Goal: Communication & Community: Answer question/provide support

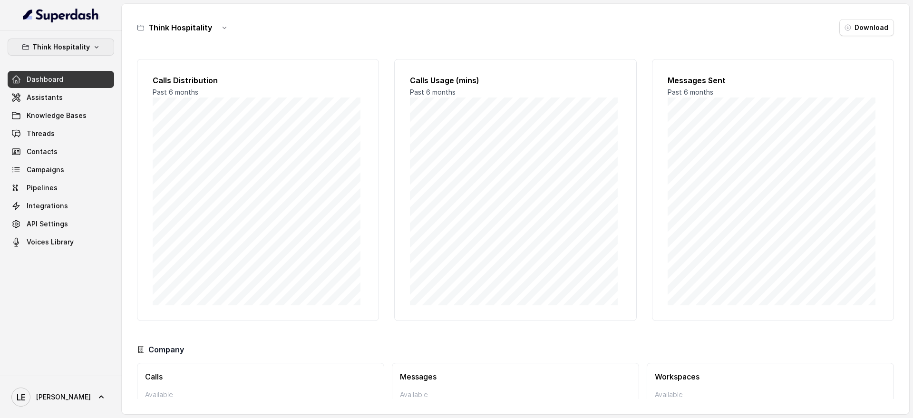
click at [89, 46] on button "Think Hospitality" at bounding box center [61, 47] width 106 height 17
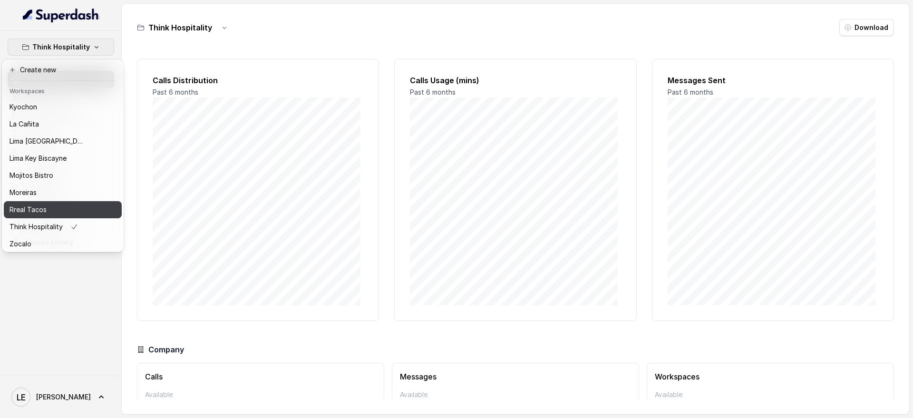
scroll to position [79, 0]
click at [61, 394] on nav "Think Hospitality Dashboard Assistants Knowledge Bases Threads Contacts Campaig…" at bounding box center [61, 209] width 122 height 418
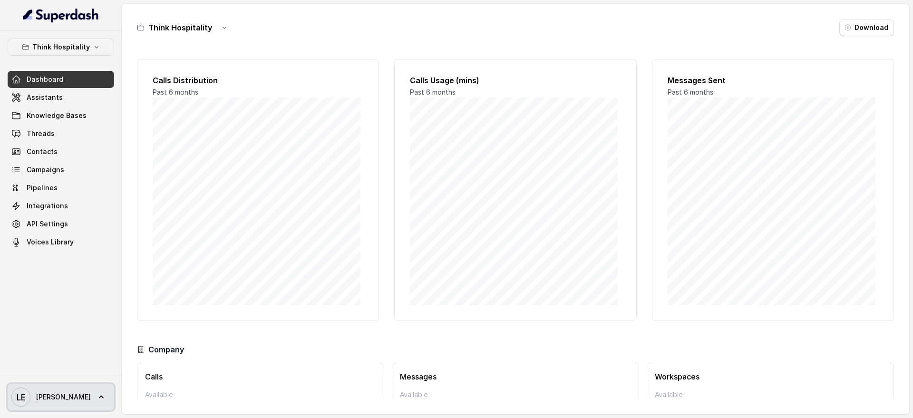
click at [64, 390] on link "LE Lucas" at bounding box center [61, 397] width 106 height 27
drag, startPoint x: 60, startPoint y: 393, endPoint x: 59, endPoint y: 383, distance: 10.0
click at [59, 393] on link "LE Lucas" at bounding box center [61, 397] width 106 height 27
click at [59, 368] on div "Logout" at bounding box center [60, 369] width 81 height 11
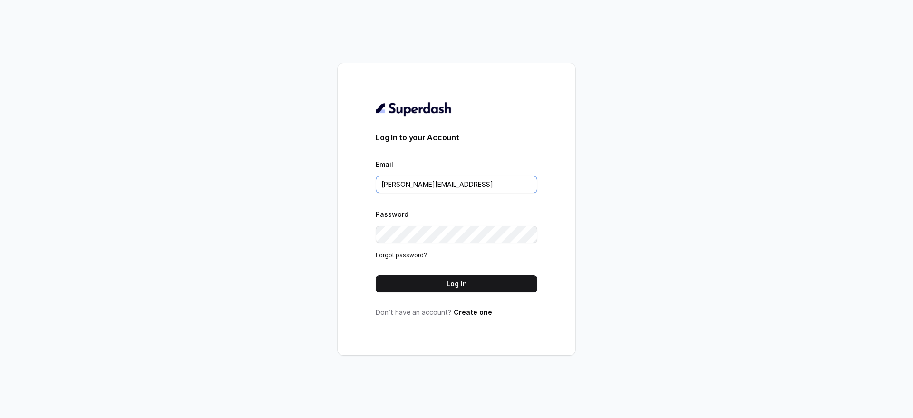
click at [435, 190] on input "lucas@restohost.ai" at bounding box center [457, 184] width 162 height 17
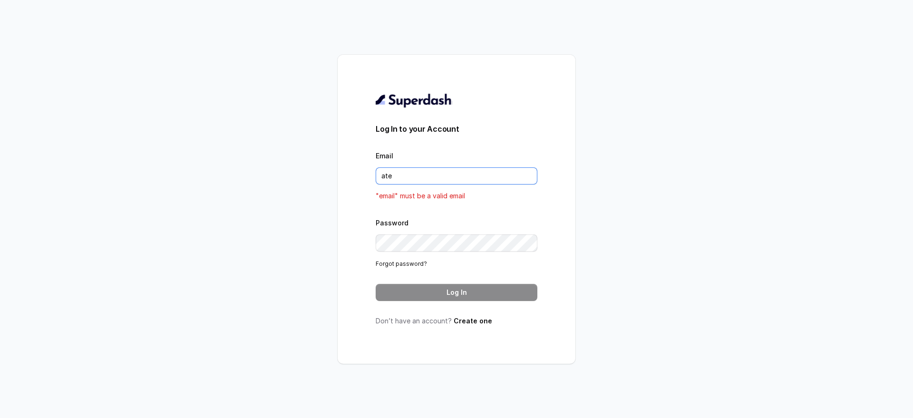
type input "atencion@rfelino.ar"
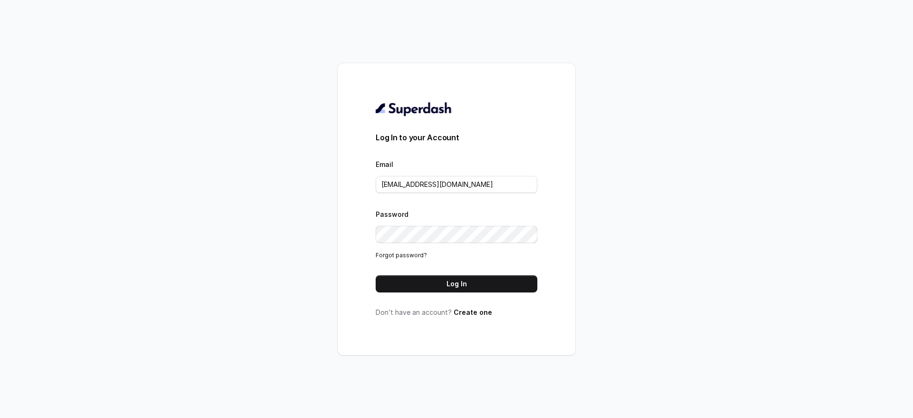
click at [385, 288] on button "Log In" at bounding box center [457, 283] width 162 height 17
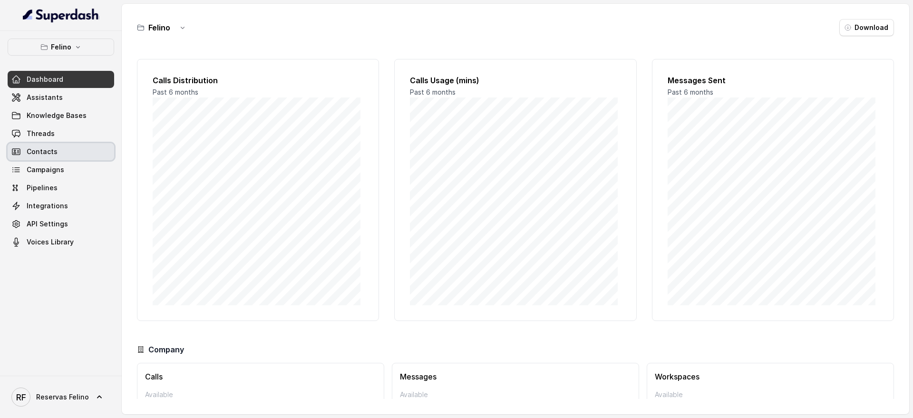
click at [87, 146] on link "Contacts" at bounding box center [61, 151] width 106 height 17
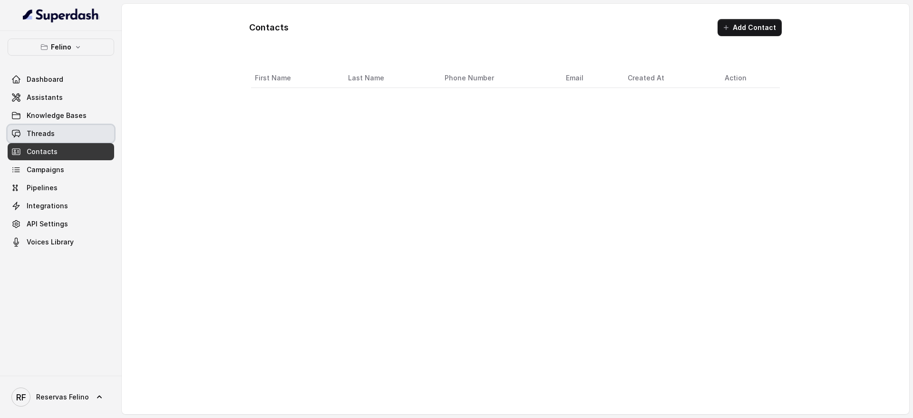
click at [86, 132] on link "Threads" at bounding box center [61, 133] width 106 height 17
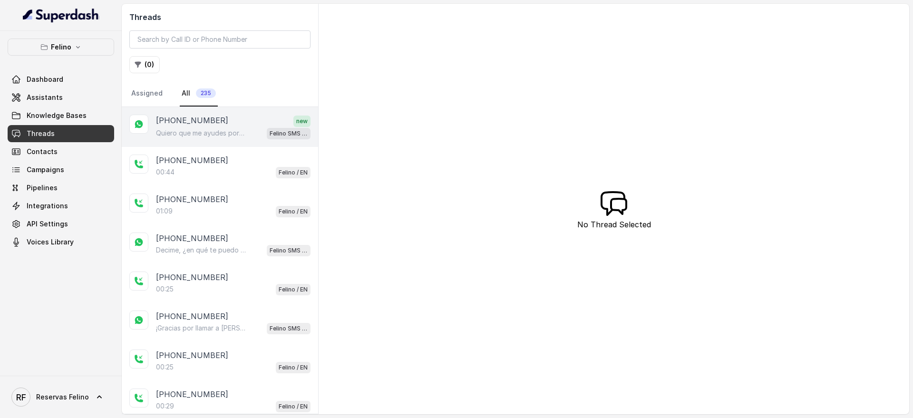
click at [236, 125] on div "+5491130908794 new" at bounding box center [233, 121] width 155 height 12
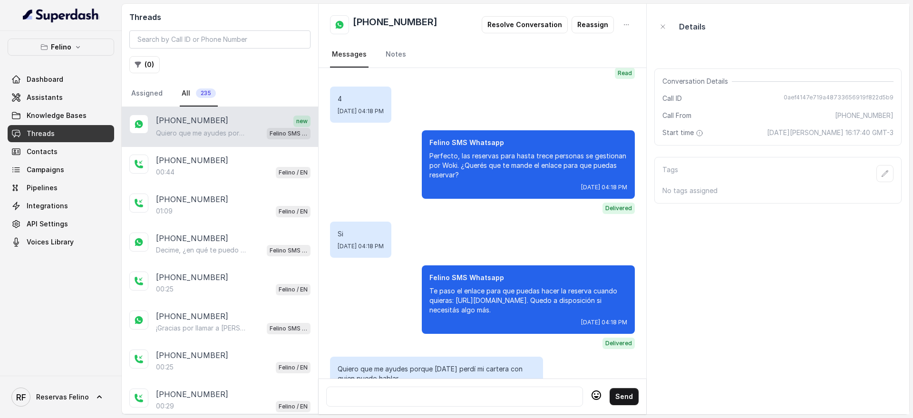
scroll to position [473, 0]
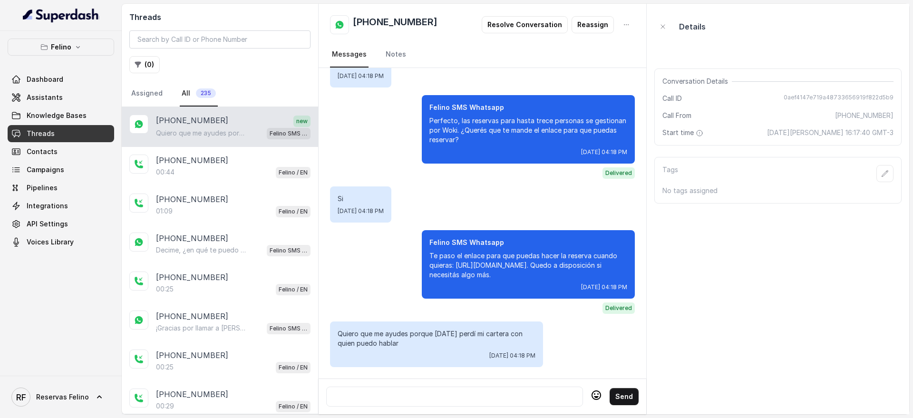
click at [500, 392] on div at bounding box center [454, 396] width 248 height 11
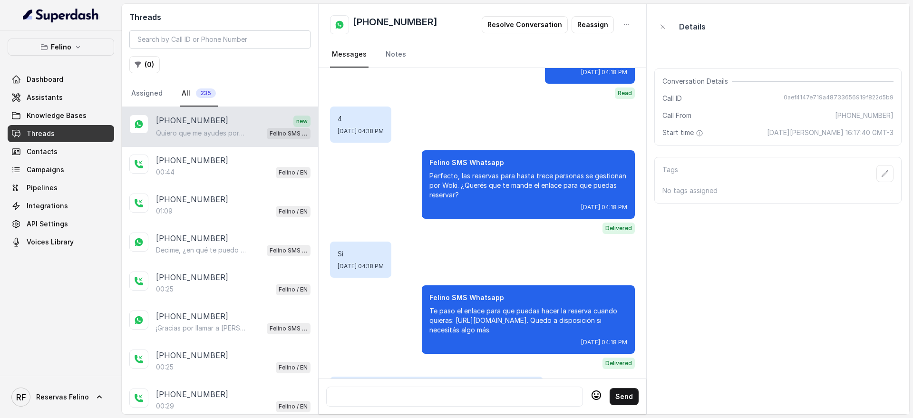
scroll to position [602, 0]
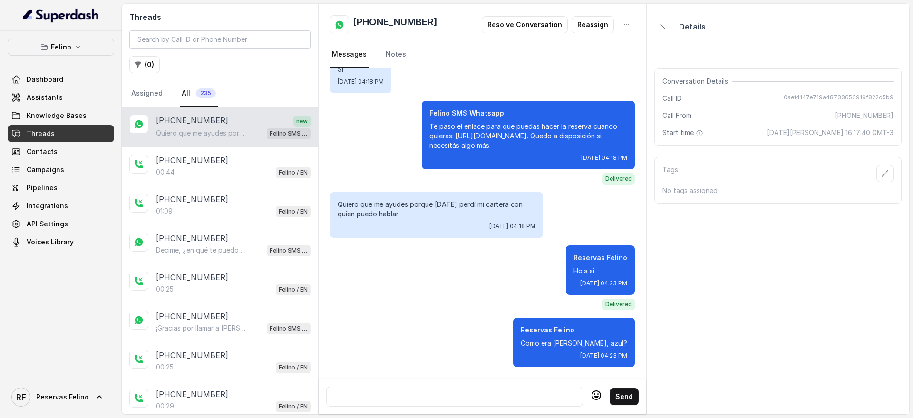
drag, startPoint x: 594, startPoint y: 390, endPoint x: 599, endPoint y: 388, distance: 4.9
click at [597, 389] on icon at bounding box center [595, 394] width 11 height 11
click at [599, 389] on icon at bounding box center [595, 394] width 11 height 11
click at [600, 393] on icon at bounding box center [596, 395] width 10 height 10
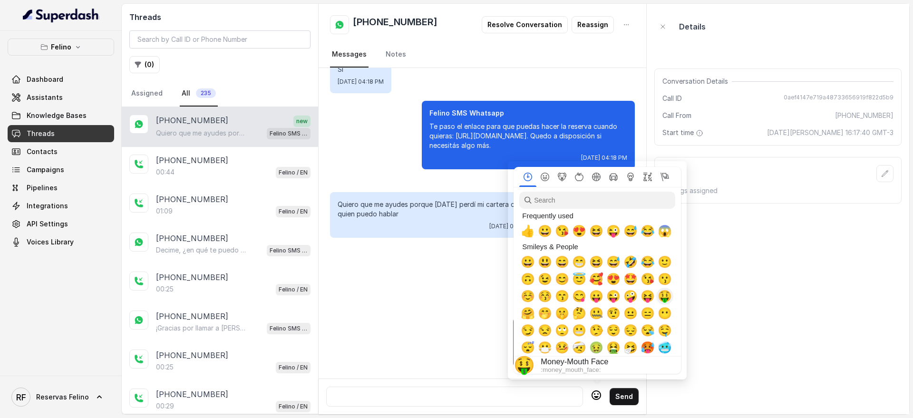
click at [663, 293] on span "🤑" at bounding box center [665, 296] width 14 height 13
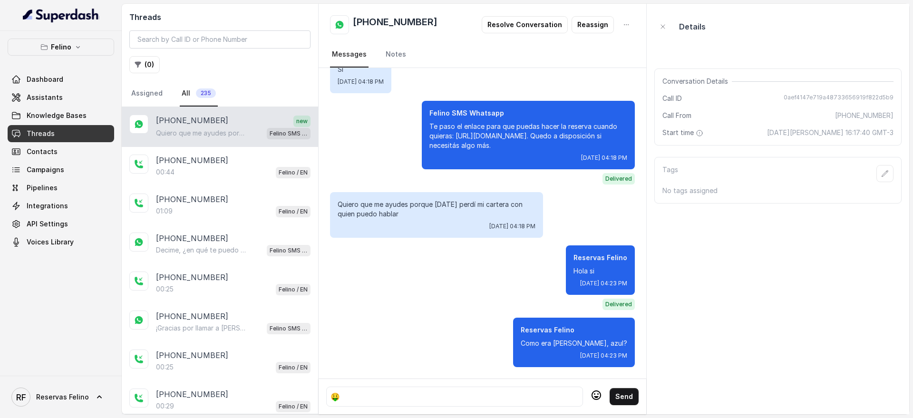
click at [624, 395] on button "Send" at bounding box center [624, 396] width 29 height 17
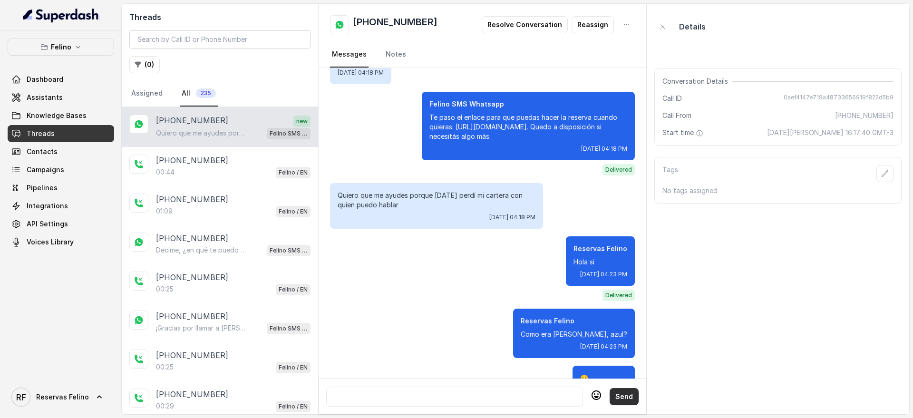
click at [624, 395] on button "Send" at bounding box center [624, 396] width 29 height 17
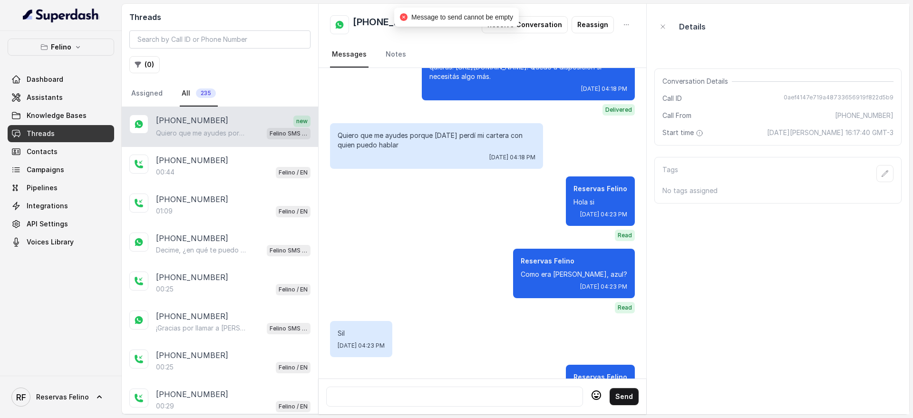
scroll to position [718, 0]
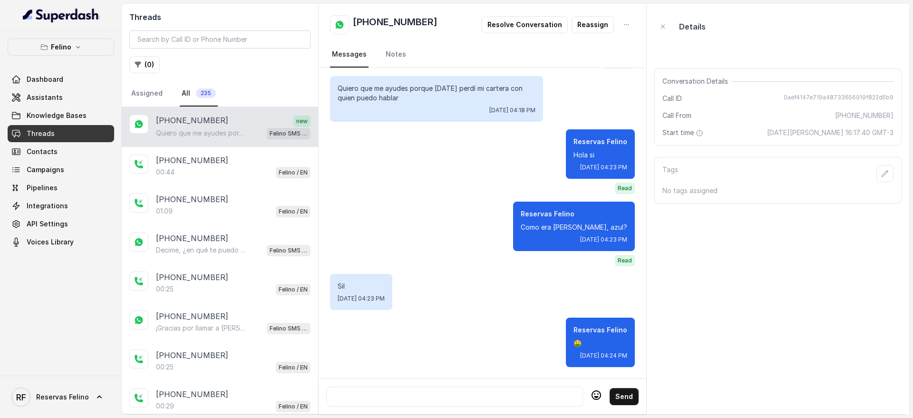
click at [511, 391] on div at bounding box center [454, 396] width 248 height 11
click at [533, 387] on div at bounding box center [454, 397] width 257 height 20
click at [519, 391] on div at bounding box center [454, 396] width 248 height 11
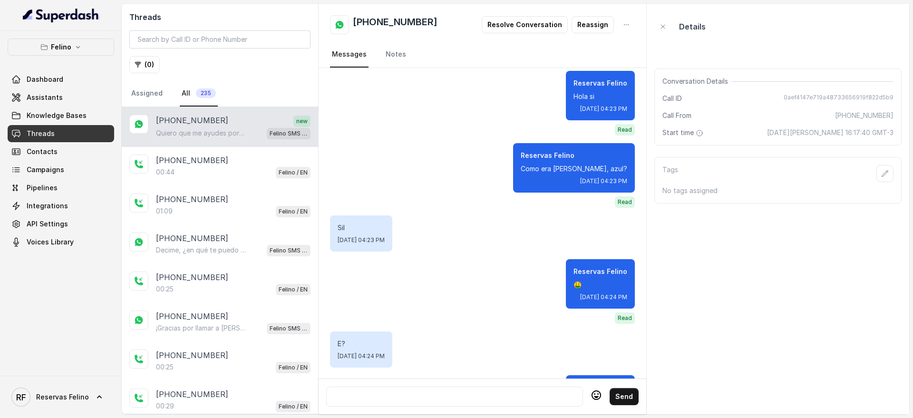
scroll to position [834, 0]
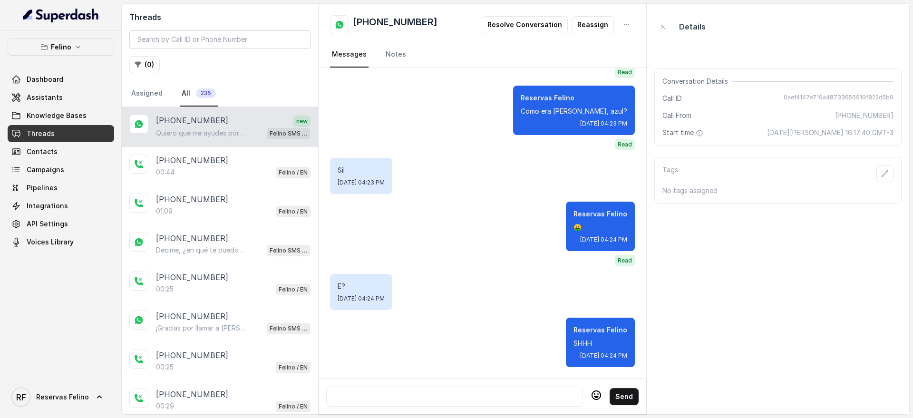
click at [479, 391] on div at bounding box center [454, 396] width 248 height 11
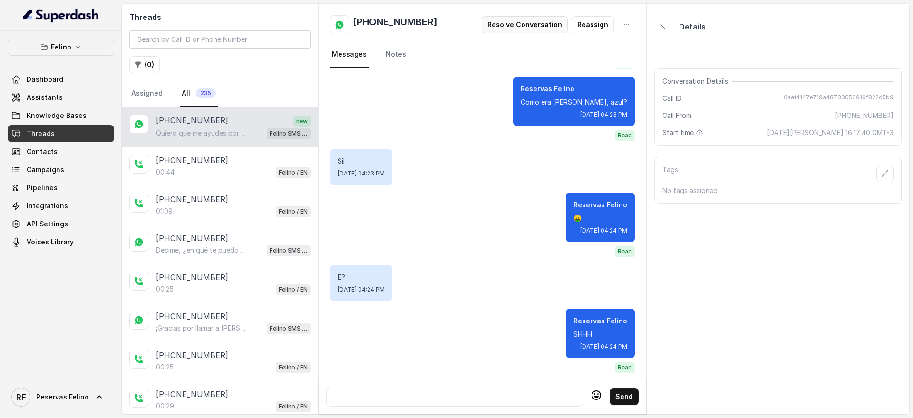
click at [538, 17] on button "Resolve Conversation" at bounding box center [525, 24] width 86 height 17
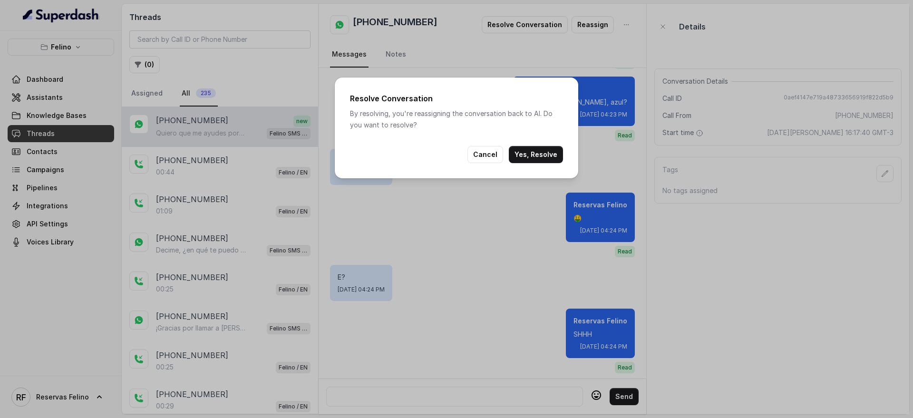
click at [537, 152] on button "Yes, Resolve" at bounding box center [536, 154] width 54 height 17
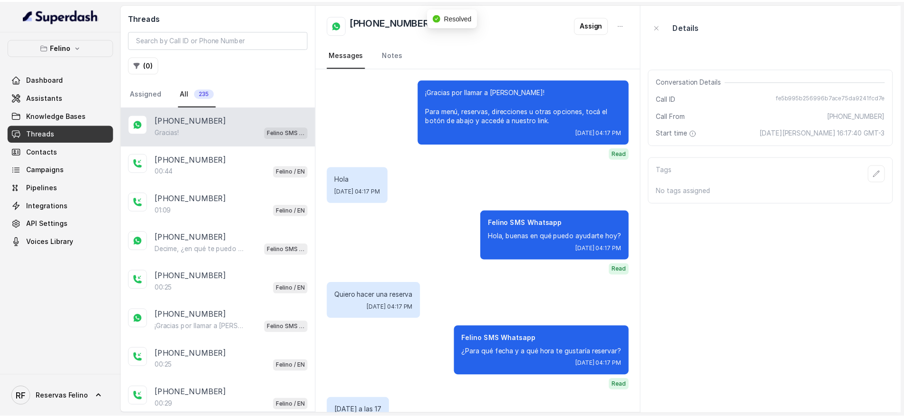
scroll to position [920, 0]
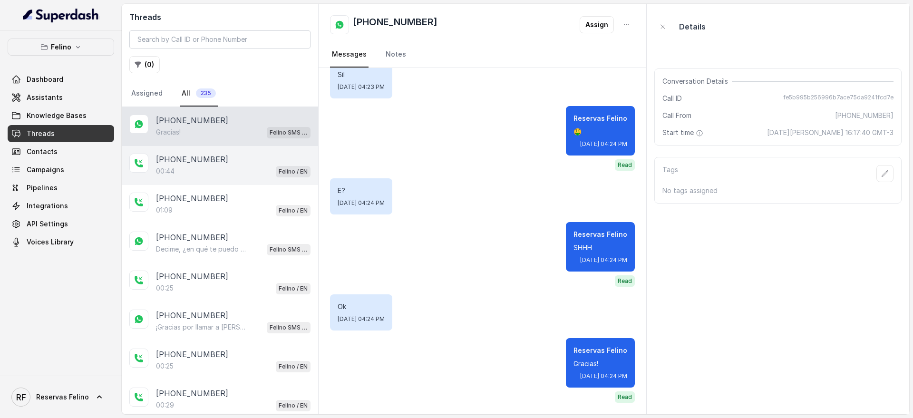
click at [285, 177] on div "+5491130908794 00:44 Felino / EN" at bounding box center [220, 165] width 196 height 39
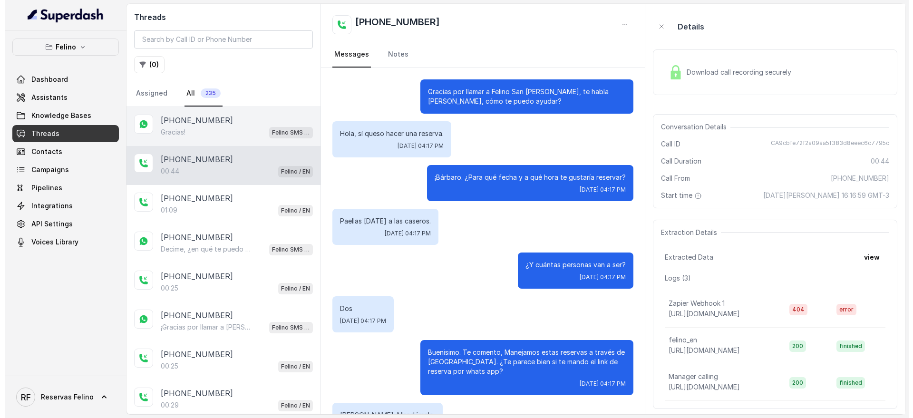
scroll to position [80, 0]
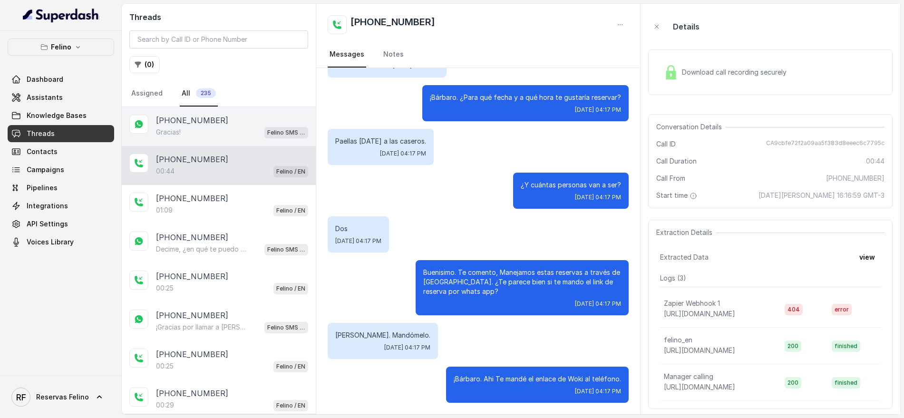
click at [271, 136] on p "Felino SMS Whatsapp" at bounding box center [286, 133] width 38 height 10
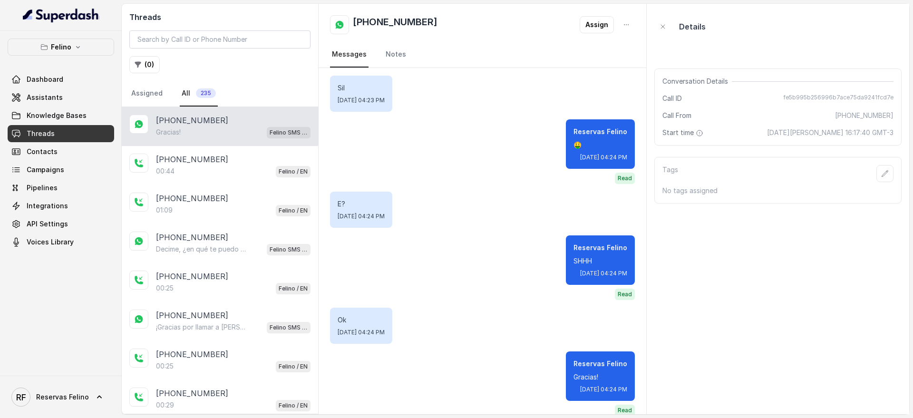
scroll to position [920, 0]
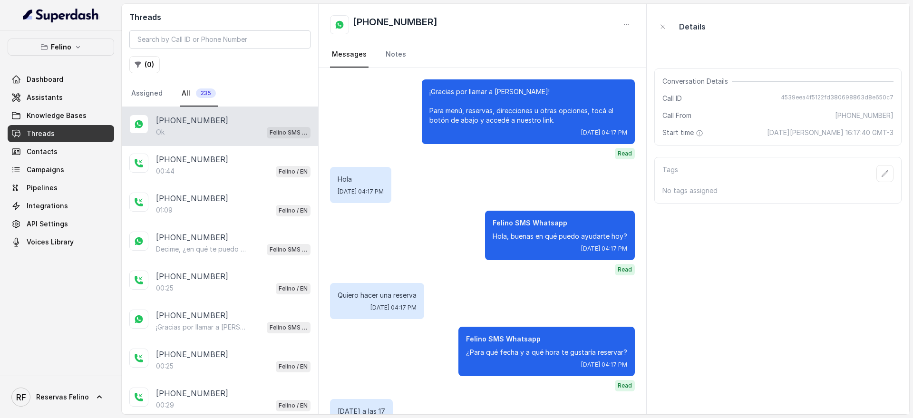
scroll to position [1090, 0]
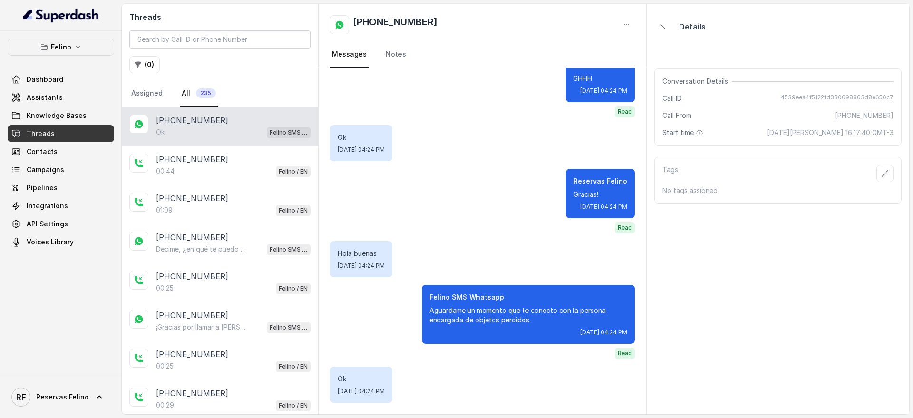
click at [300, 116] on div "[PHONE_NUMBER]" at bounding box center [233, 120] width 155 height 11
click at [382, 133] on p "Ok" at bounding box center [361, 138] width 47 height 10
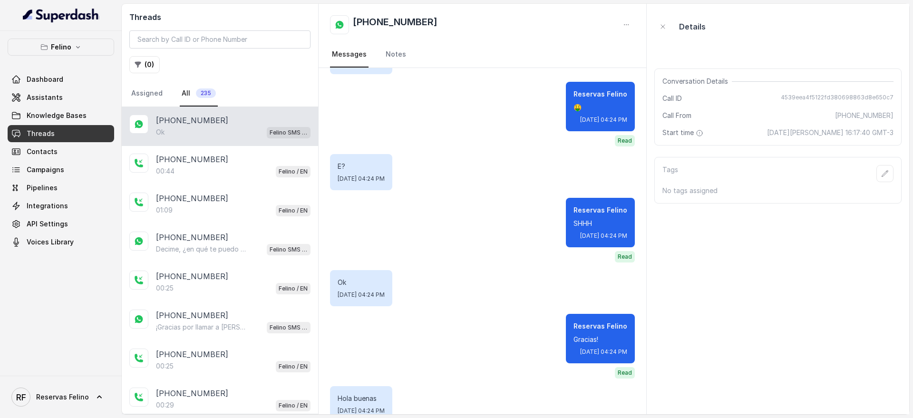
scroll to position [1090, 0]
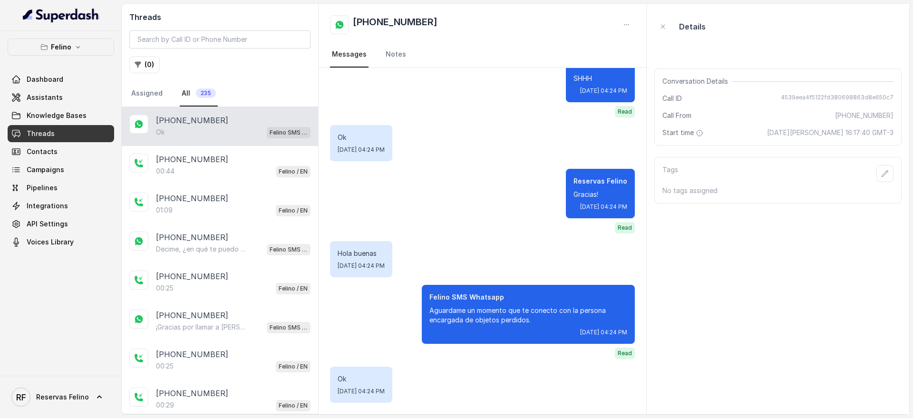
click at [481, 310] on p "Aguardame un momento que te conecto con la persona encargada de objetos perdido…" at bounding box center [528, 315] width 198 height 19
click at [479, 312] on p "Aguardame un momento que te conecto con la persona encargada de objetos perdido…" at bounding box center [528, 315] width 198 height 19
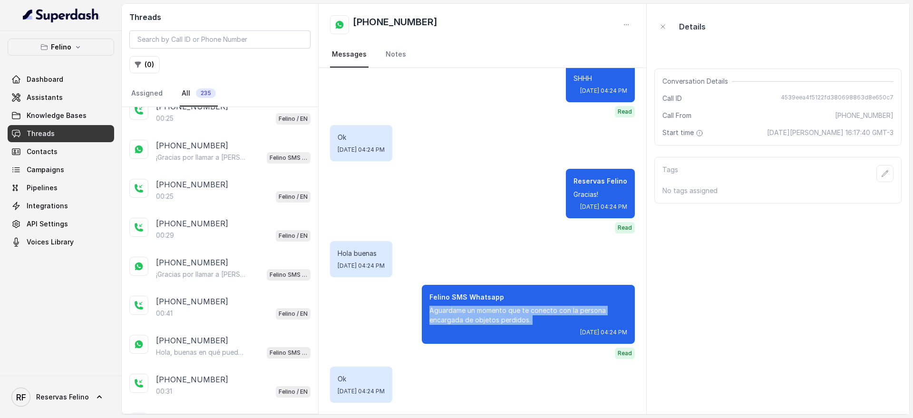
scroll to position [0, 0]
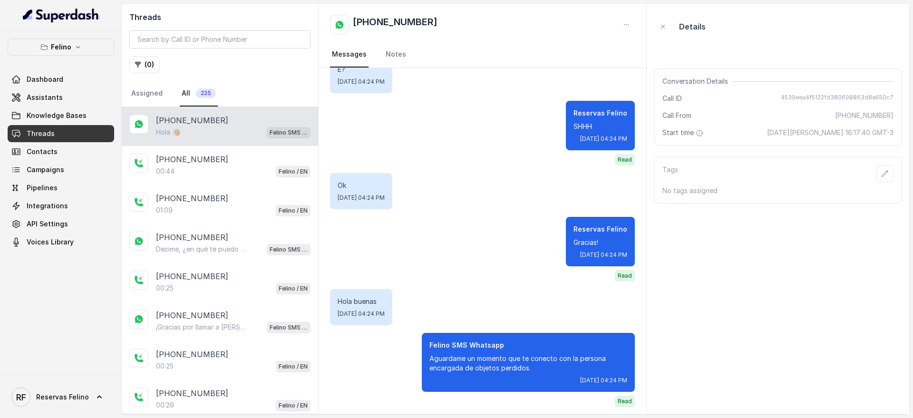
scroll to position [1133, 0]
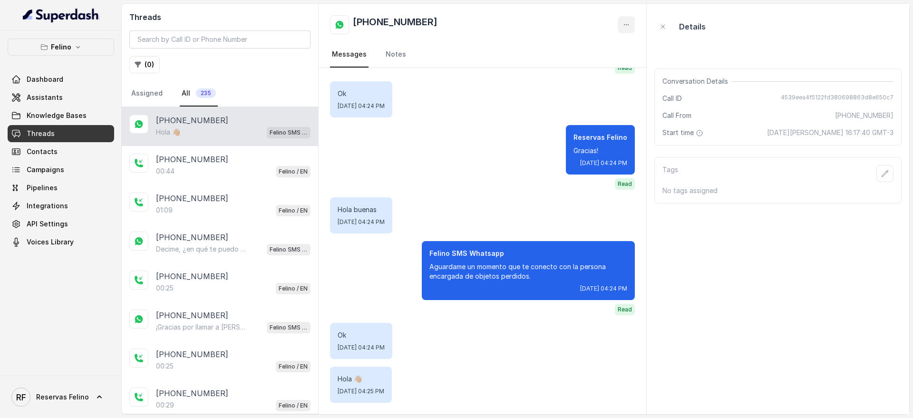
click at [634, 27] on button "button" at bounding box center [626, 24] width 17 height 17
click at [628, 31] on button "button" at bounding box center [626, 24] width 17 height 17
click at [692, 43] on div "Threads ( 0 ) Assigned All 235 +5491130908794 Hola 👋🏼 Felino SMS Whatsapp +5491…" at bounding box center [515, 209] width 787 height 410
click at [812, 99] on span "4539eea4f5122fd380698863d8e650c7" at bounding box center [837, 99] width 113 height 10
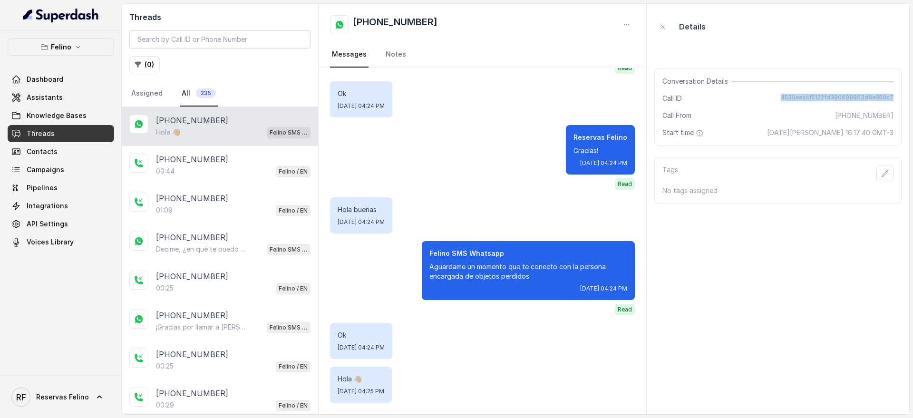
click at [812, 99] on span "4539eea4f5122fd380698863d8e650c7" at bounding box center [837, 99] width 113 height 10
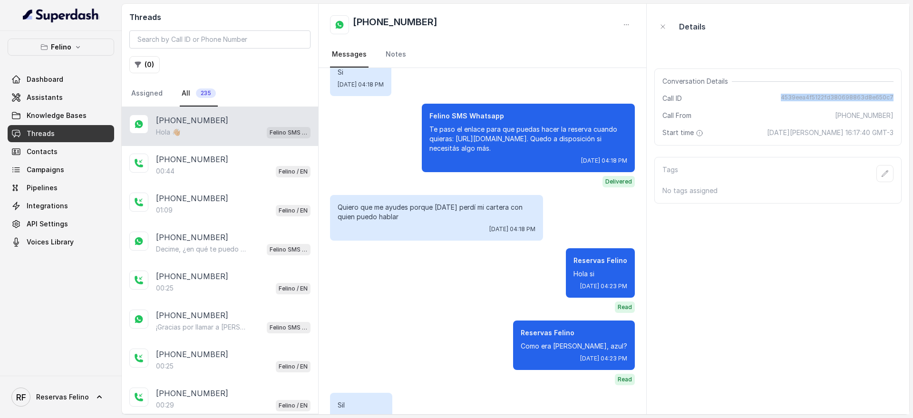
scroll to position [594, 0]
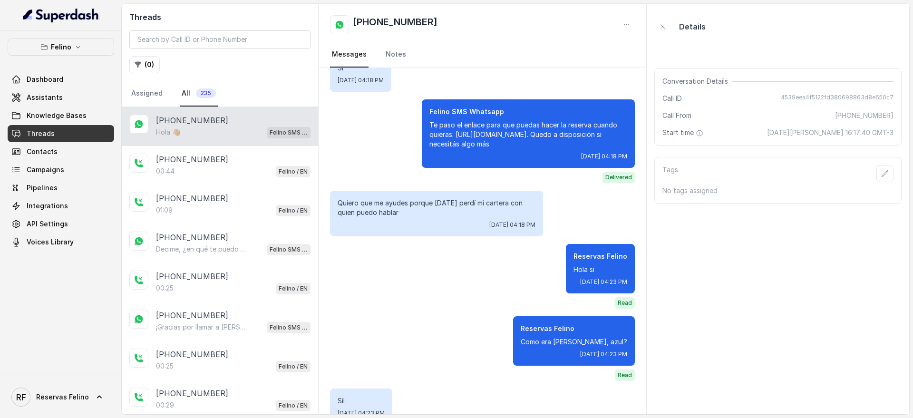
click at [380, 206] on p "Quiero que me ayudes porque [DATE] perdí mi cartera con quien puedo hablar" at bounding box center [437, 207] width 198 height 19
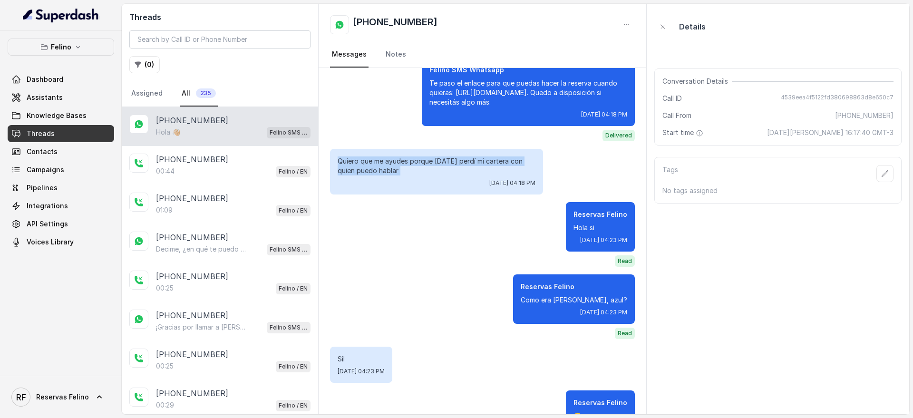
scroll to position [654, 0]
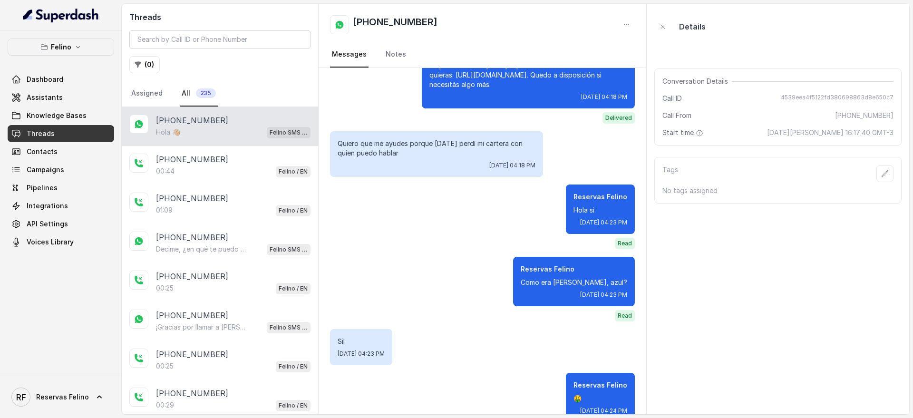
click at [573, 206] on p "Hola si" at bounding box center [600, 210] width 54 height 10
click at [587, 276] on div "Reservas Felino Como era tur cartera, azul? Wed, Aug 20, 2025, 04:23 PM" at bounding box center [574, 281] width 122 height 49
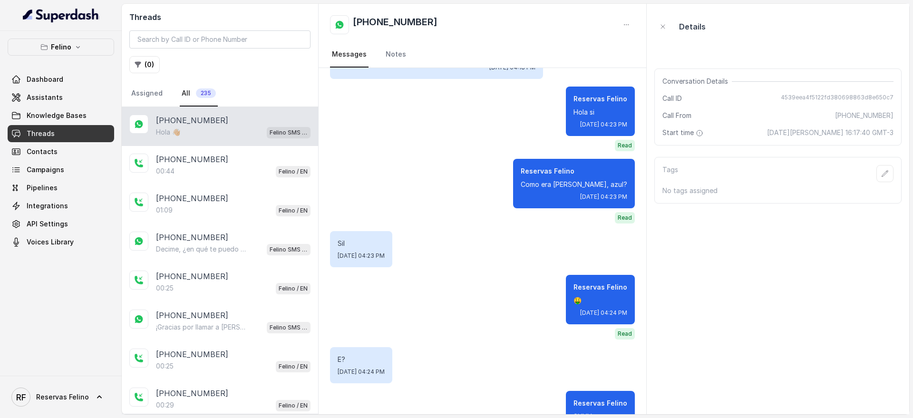
scroll to position [773, 0]
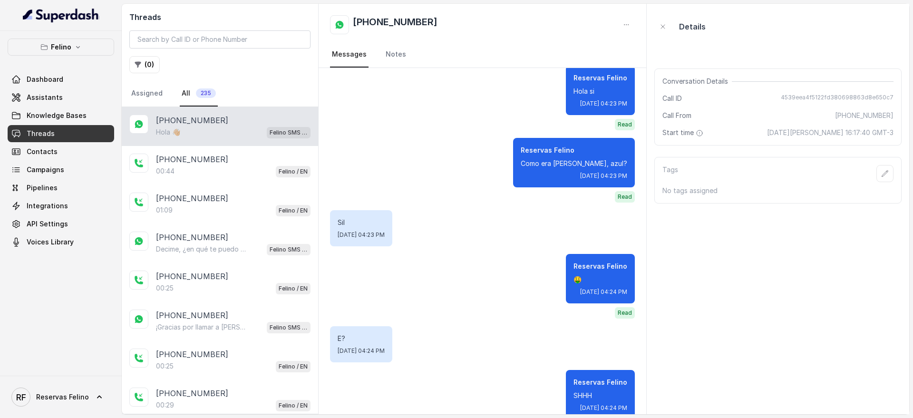
click at [573, 279] on p "🤑" at bounding box center [600, 280] width 54 height 10
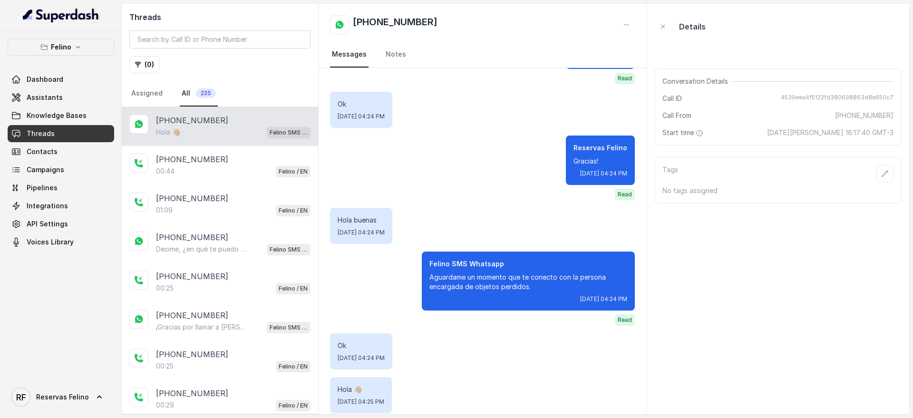
scroll to position [1129, 0]
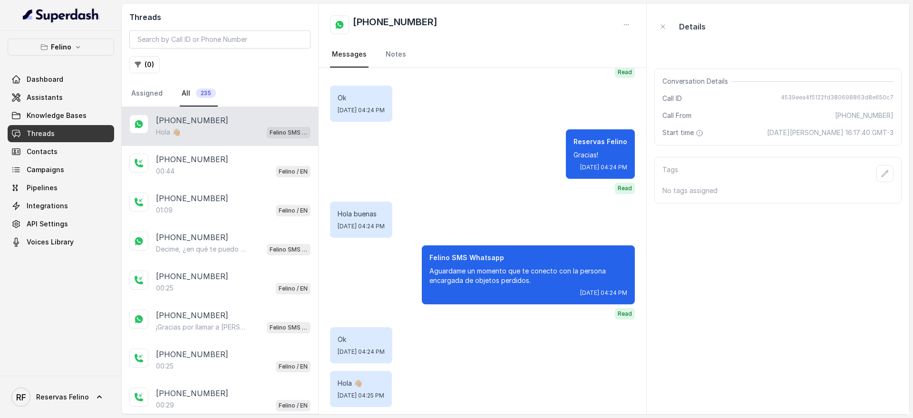
click at [573, 150] on p "Gracias!" at bounding box center [600, 155] width 54 height 10
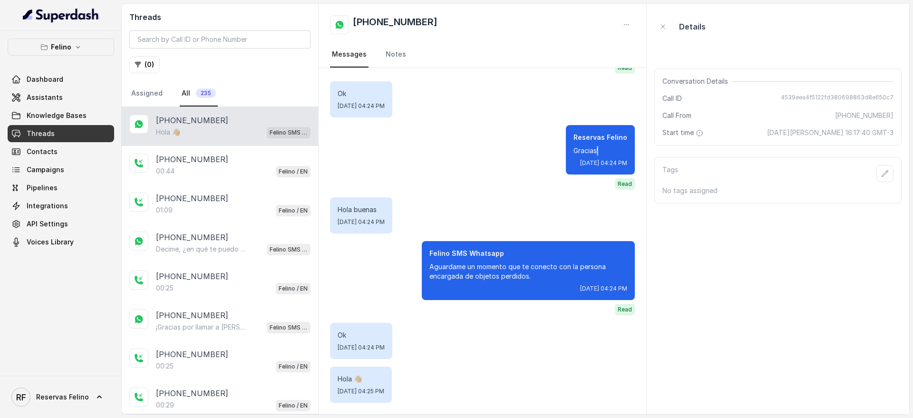
click at [346, 199] on div "Hola buenas Wed, Aug 20, 2025, 04:24 PM" at bounding box center [361, 215] width 62 height 36
click at [437, 269] on p "Aguardame un momento que te conecto con la persona encargada de objetos perdido…" at bounding box center [528, 271] width 198 height 19
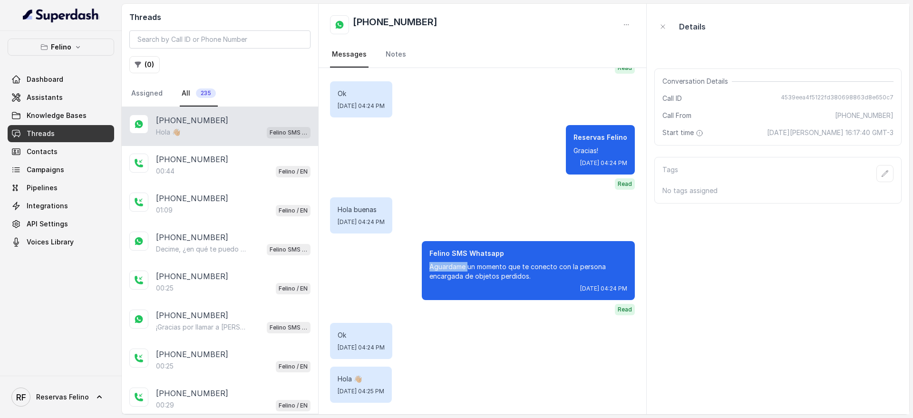
click at [437, 269] on p "Aguardame un momento que te conecto con la persona encargada de objetos perdido…" at bounding box center [528, 271] width 198 height 19
click at [476, 262] on p "Aguardame un momento que te conecto con la persona encargada de objetos perdido…" at bounding box center [528, 271] width 198 height 19
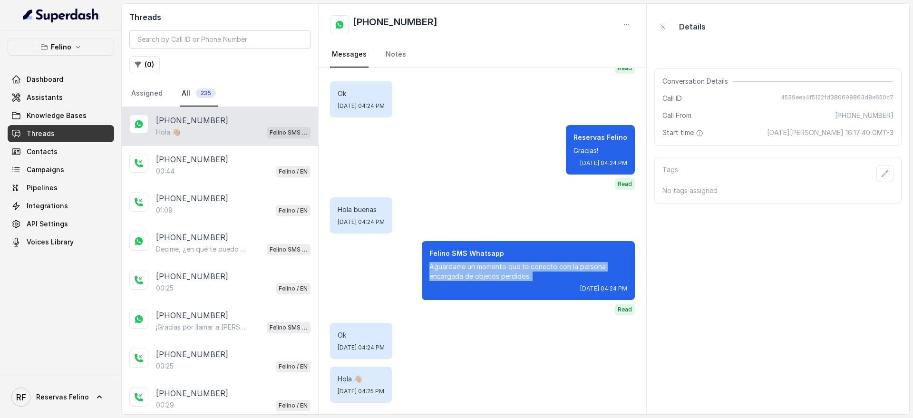
click at [476, 262] on p "Aguardame un momento que te conecto con la persona encargada de objetos perdido…" at bounding box center [528, 271] width 198 height 19
click at [503, 288] on div "[DATE] 04:24 PM" at bounding box center [528, 289] width 198 height 8
click at [392, 198] on div "Hola buenas Wed, Aug 20, 2025, 04:24 PM" at bounding box center [361, 215] width 62 height 36
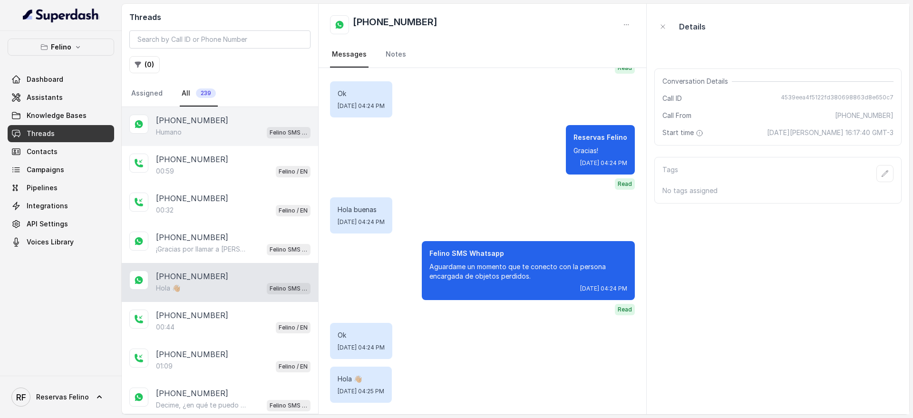
click at [252, 138] on div "Humano Felino SMS Whatsapp" at bounding box center [233, 132] width 155 height 12
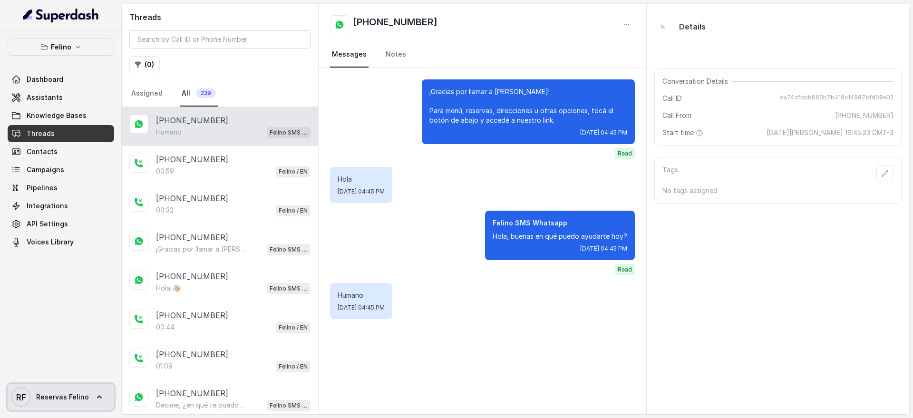
click at [74, 398] on span "Reservas Felino" at bounding box center [62, 397] width 53 height 10
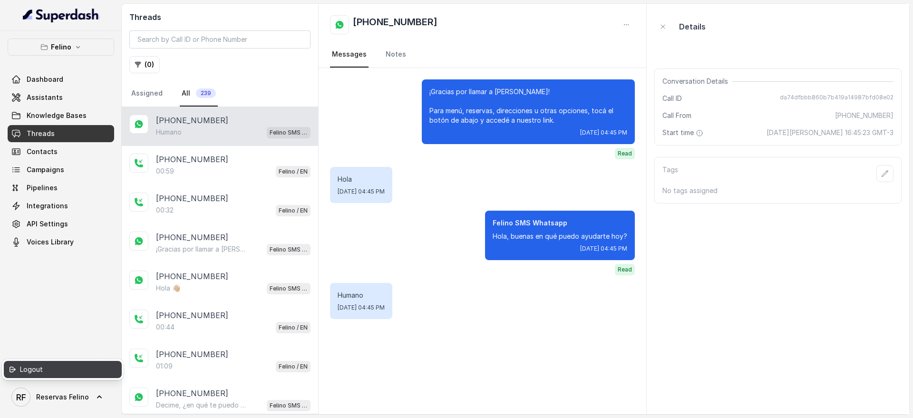
click at [78, 369] on div "Logout" at bounding box center [60, 369] width 81 height 11
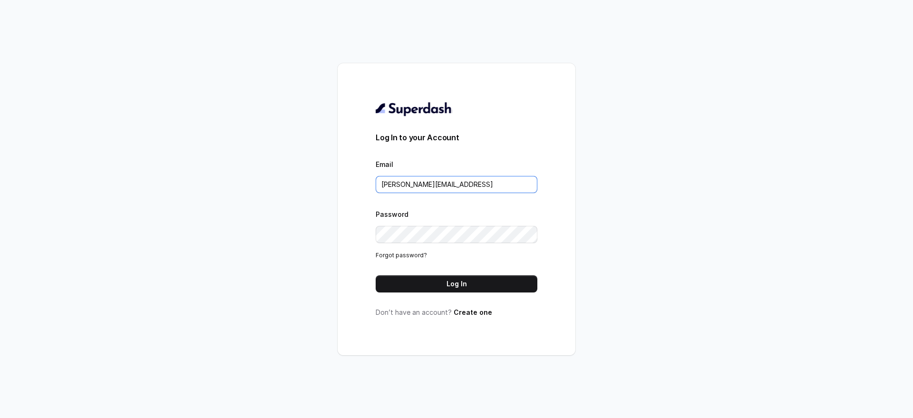
click at [428, 182] on input "[PERSON_NAME][EMAIL_ADDRESS]" at bounding box center [457, 184] width 162 height 17
click at [474, 189] on input "[PERSON_NAME][EMAIL_ADDRESS]" at bounding box center [457, 184] width 162 height 17
click at [474, 188] on input "[PERSON_NAME][EMAIL_ADDRESS]" at bounding box center [457, 184] width 162 height 17
click at [452, 179] on input "[PERSON_NAME][EMAIL_ADDRESS]" at bounding box center [457, 184] width 162 height 17
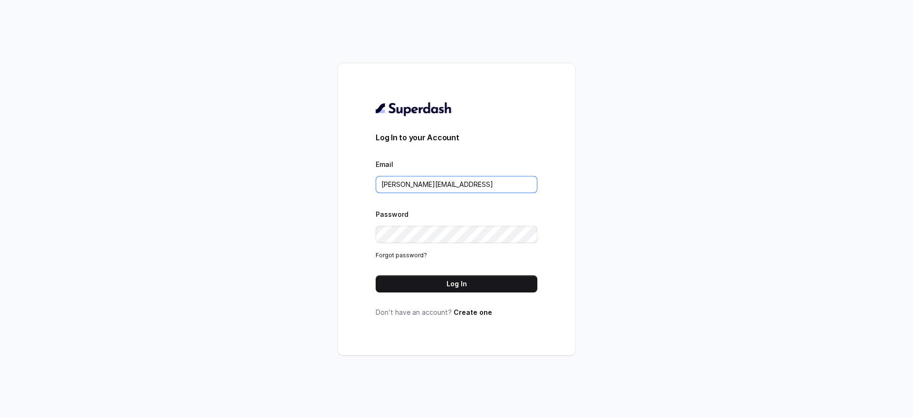
click at [452, 179] on input "[PERSON_NAME][EMAIL_ADDRESS]" at bounding box center [457, 184] width 162 height 17
paste input "mdiaz@rfelino.ar"
type input "mdiaz@rfelino.ar"
click at [426, 278] on button "Log In" at bounding box center [457, 283] width 162 height 17
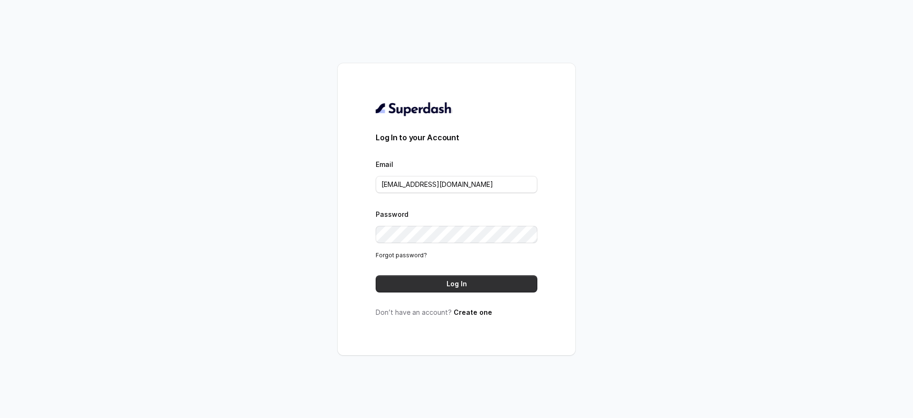
click at [387, 279] on button "Log In" at bounding box center [457, 283] width 162 height 17
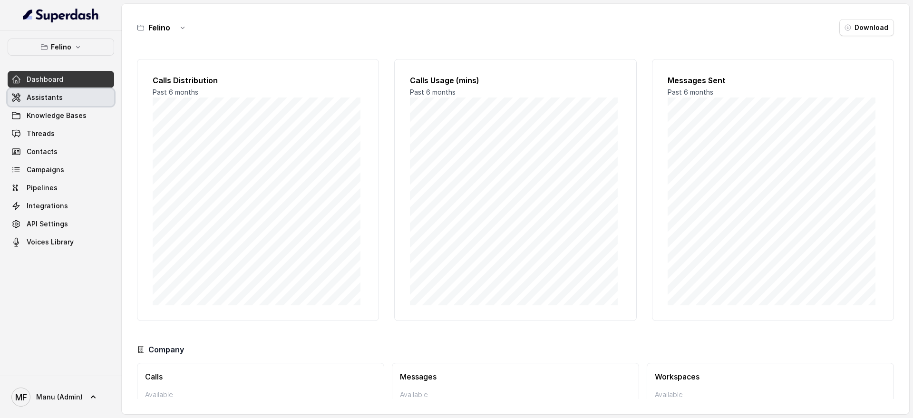
click at [91, 99] on link "Assistants" at bounding box center [61, 97] width 106 height 17
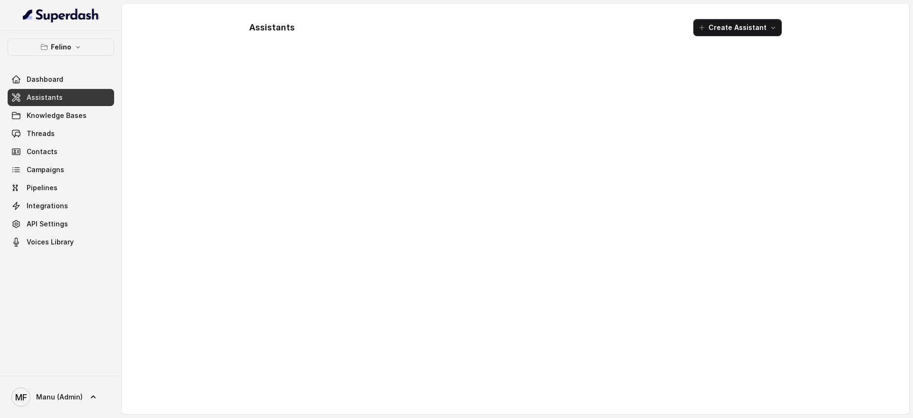
click at [91, 99] on link "Assistants" at bounding box center [61, 97] width 106 height 17
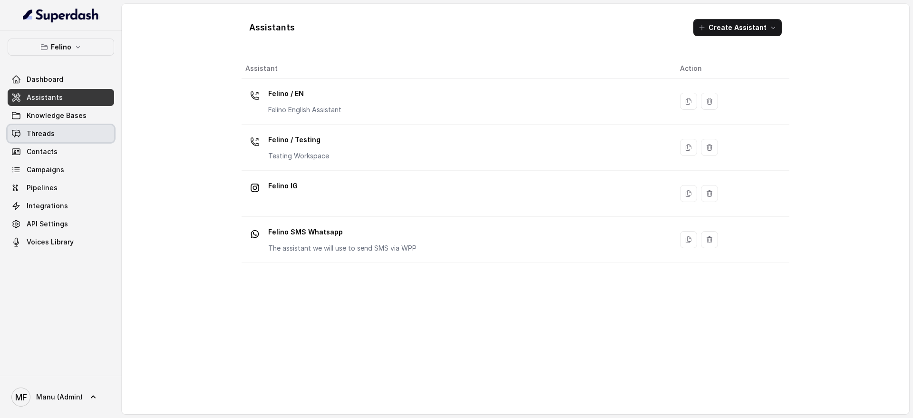
click at [90, 127] on link "Threads" at bounding box center [61, 133] width 106 height 17
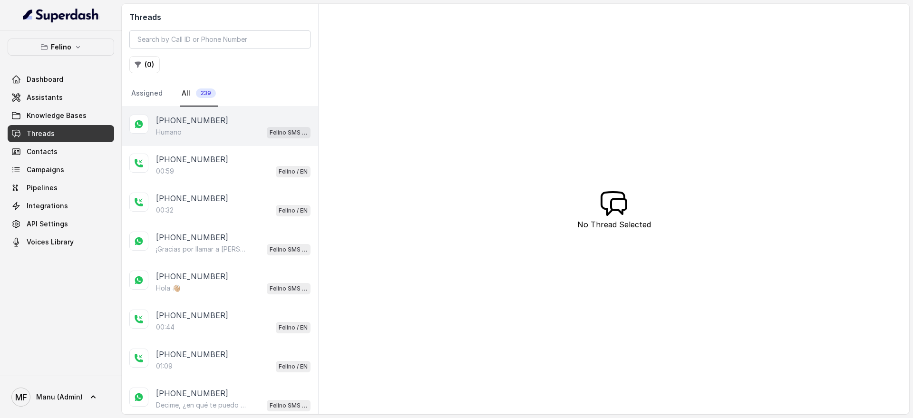
click at [204, 120] on p "[PHONE_NUMBER]" at bounding box center [192, 120] width 72 height 11
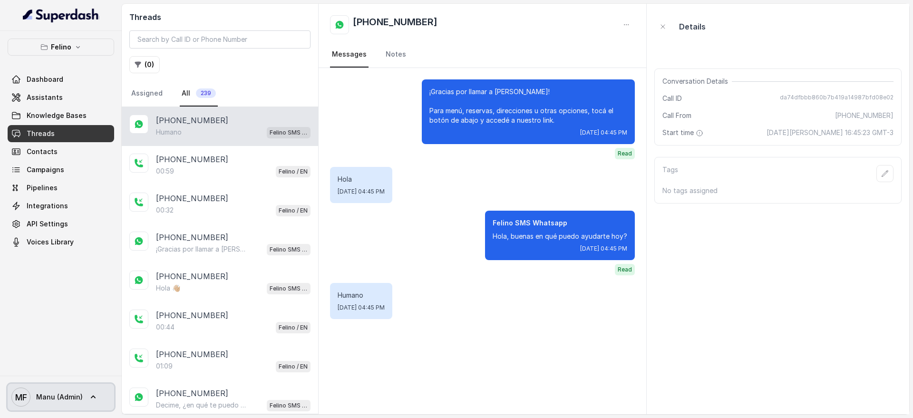
click at [103, 396] on link "MF Manu (Admin)" at bounding box center [61, 397] width 106 height 27
click at [99, 360] on div "Logout" at bounding box center [63, 369] width 122 height 21
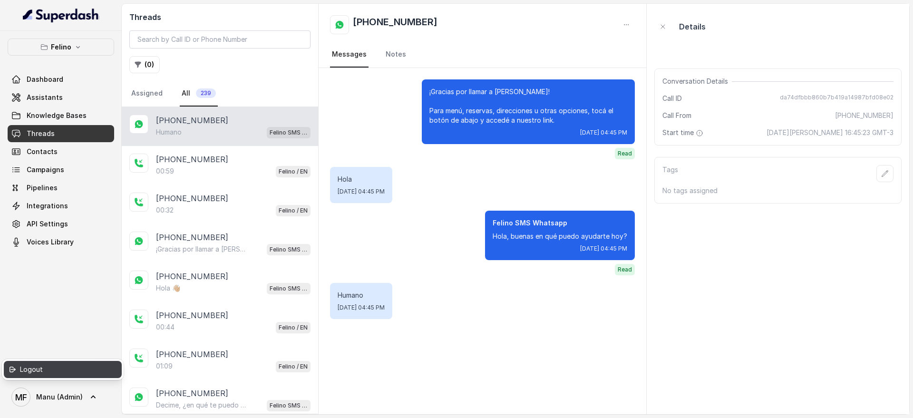
click at [99, 370] on div "Logout" at bounding box center [60, 369] width 81 height 11
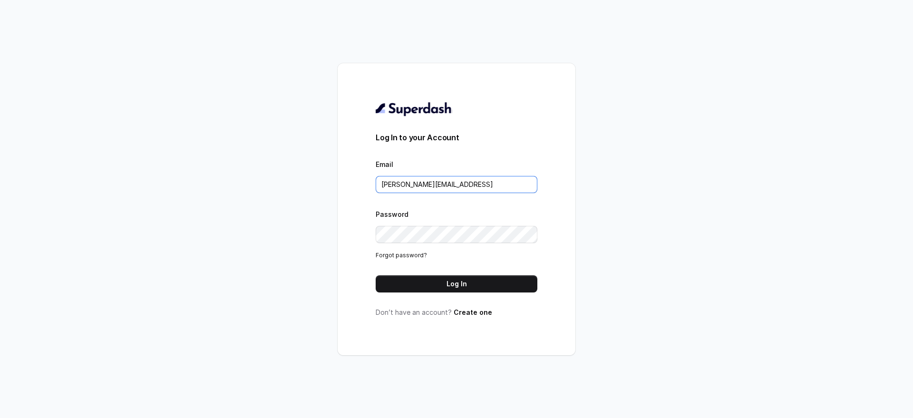
click at [441, 182] on input "lucas@restohost.ai" at bounding box center [457, 184] width 162 height 17
click at [486, 185] on input "lucas@restohost.ai" at bounding box center [457, 184] width 162 height 17
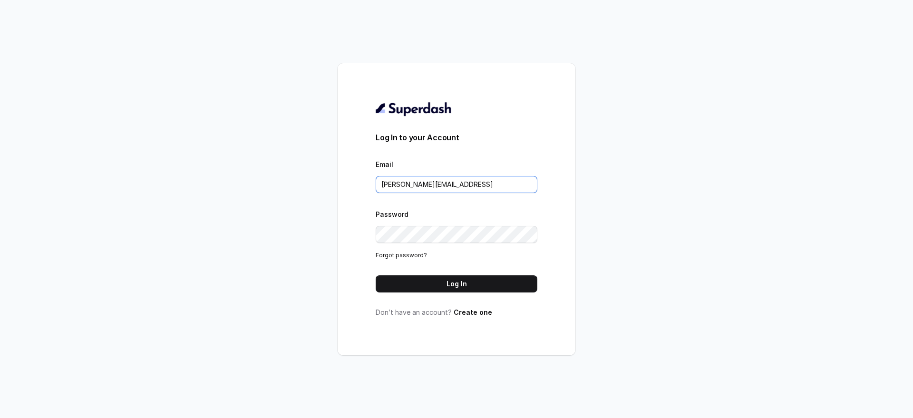
paste input "rcabrera@rfelino.ar"
type input "rcabrera@rfelino.ar"
click at [402, 293] on div "Log In to your Account Email rcabrera@rfelino.ar Password Forgot password? Log …" at bounding box center [457, 209] width 162 height 216
click at [402, 283] on button "Log In" at bounding box center [457, 283] width 162 height 17
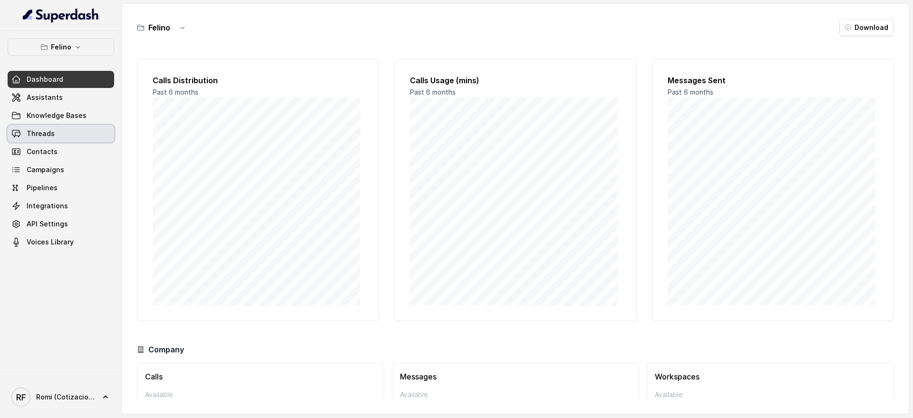
click at [75, 126] on link "Threads" at bounding box center [61, 133] width 106 height 17
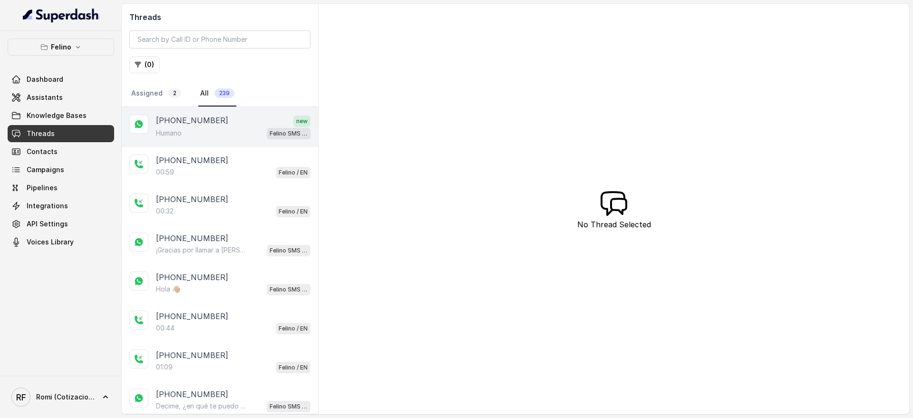
click at [203, 110] on div "[PHONE_NUMBER] new Humano Felino SMS Whatsapp" at bounding box center [220, 127] width 196 height 40
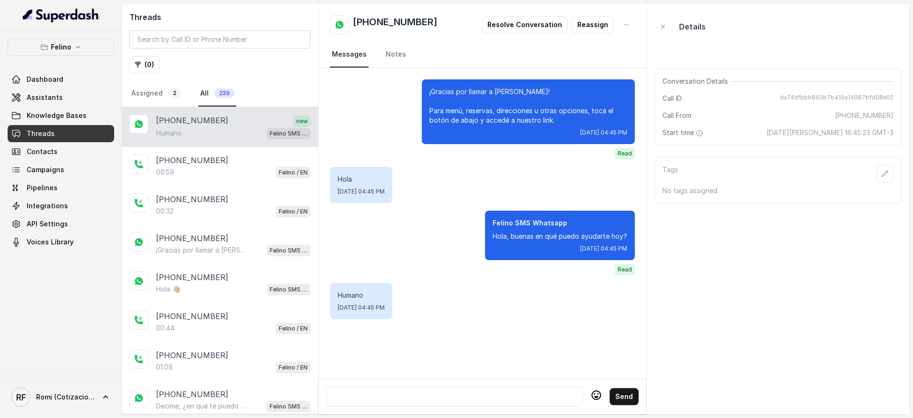
click at [471, 391] on div at bounding box center [454, 396] width 248 height 11
drag, startPoint x: 441, startPoint y: 414, endPoint x: 440, endPoint y: 409, distance: 5.0
click at [441, 414] on div "Send" at bounding box center [483, 396] width 328 height 36
click at [446, 391] on div at bounding box center [454, 396] width 248 height 11
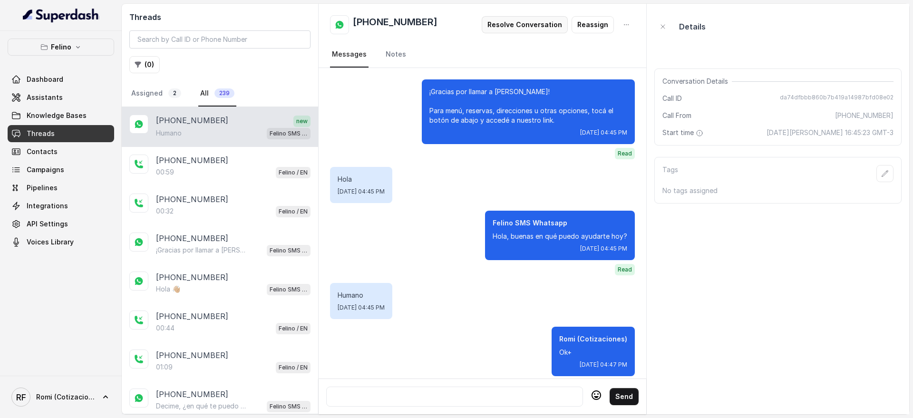
click at [542, 24] on button "Resolve Conversation" at bounding box center [525, 24] width 86 height 17
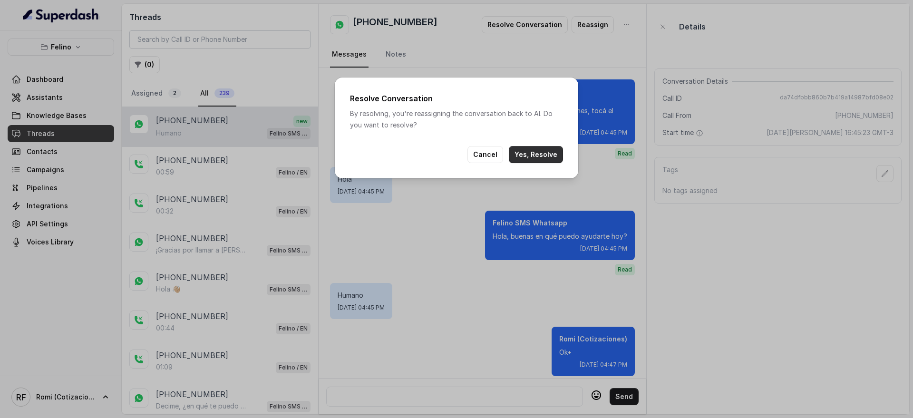
click at [549, 150] on button "Yes, Resolve" at bounding box center [536, 154] width 54 height 17
